Goal: Task Accomplishment & Management: Manage account settings

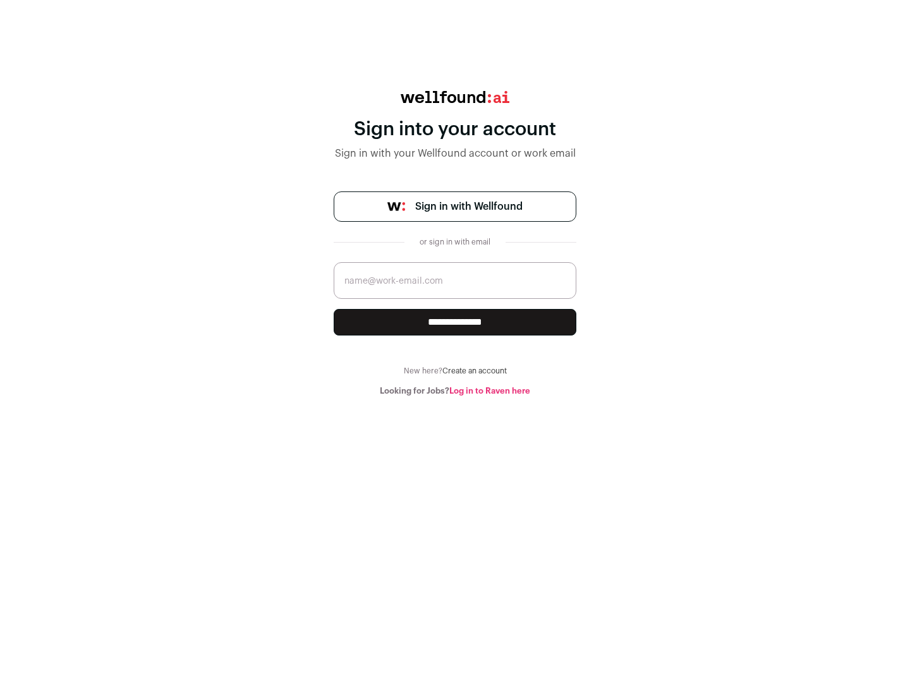
click at [468, 207] on span "Sign in with Wellfound" at bounding box center [468, 206] width 107 height 15
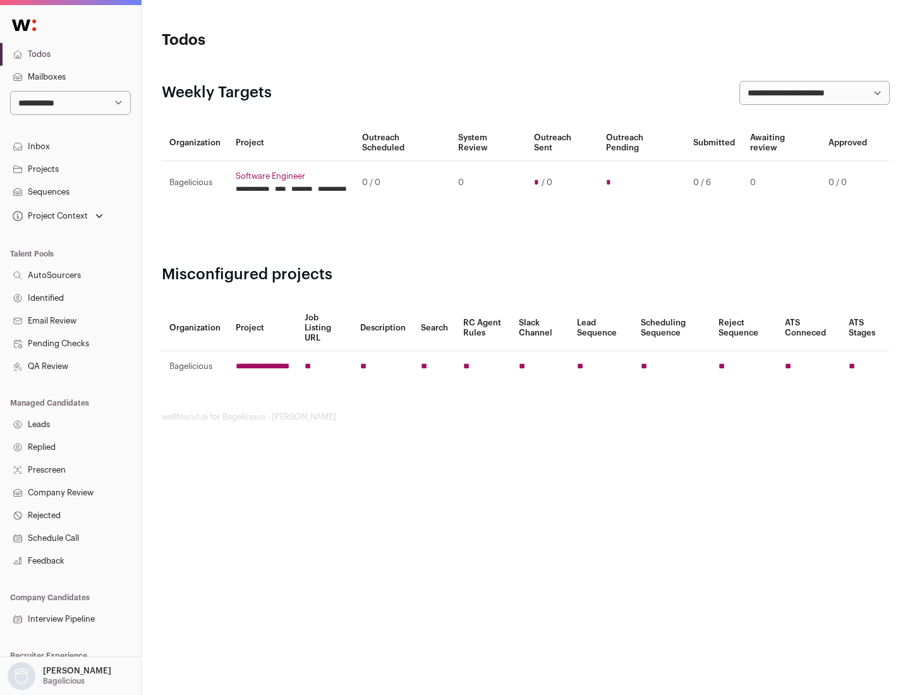
click at [70, 169] on link "Projects" at bounding box center [70, 169] width 141 height 23
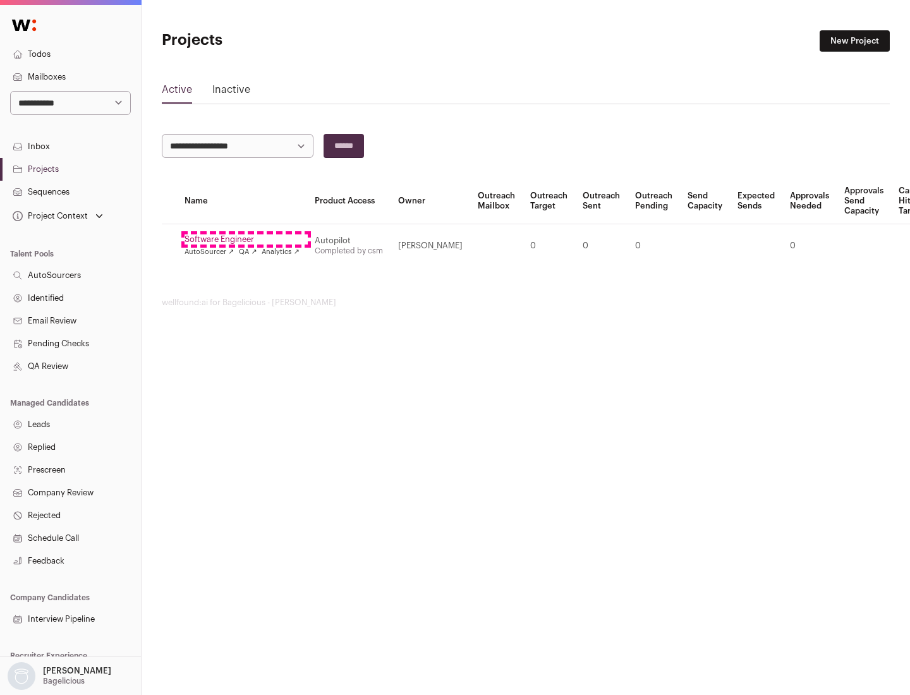
click at [246, 240] on link "Software Engineer" at bounding box center [242, 240] width 115 height 10
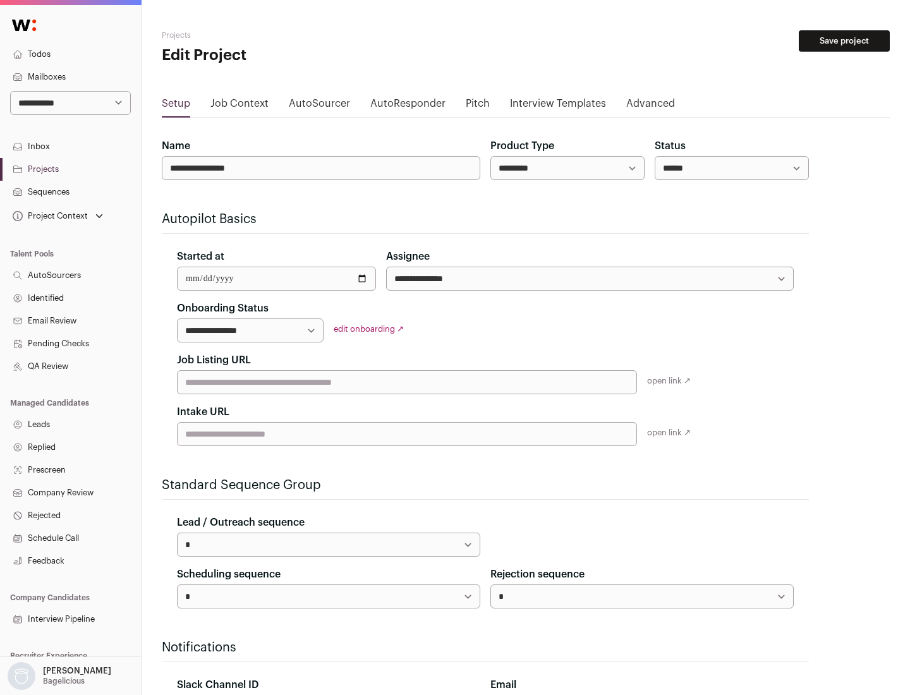
click at [845, 41] on button "Save project" at bounding box center [844, 40] width 91 height 21
